Goal: Navigation & Orientation: Find specific page/section

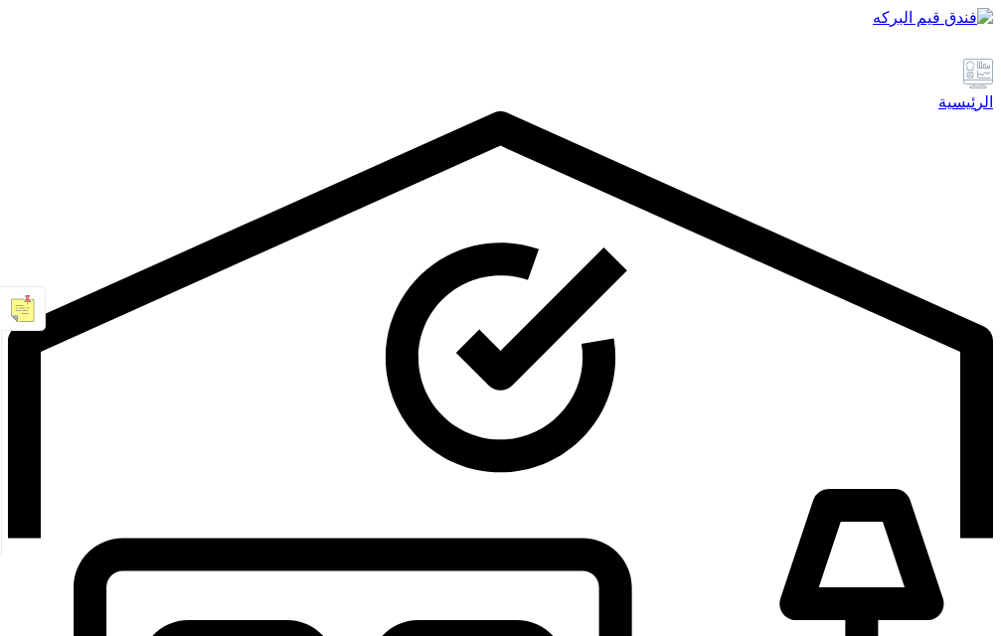
click at [873, 27] on img at bounding box center [933, 17] width 120 height 19
